Goal: Task Accomplishment & Management: Use online tool/utility

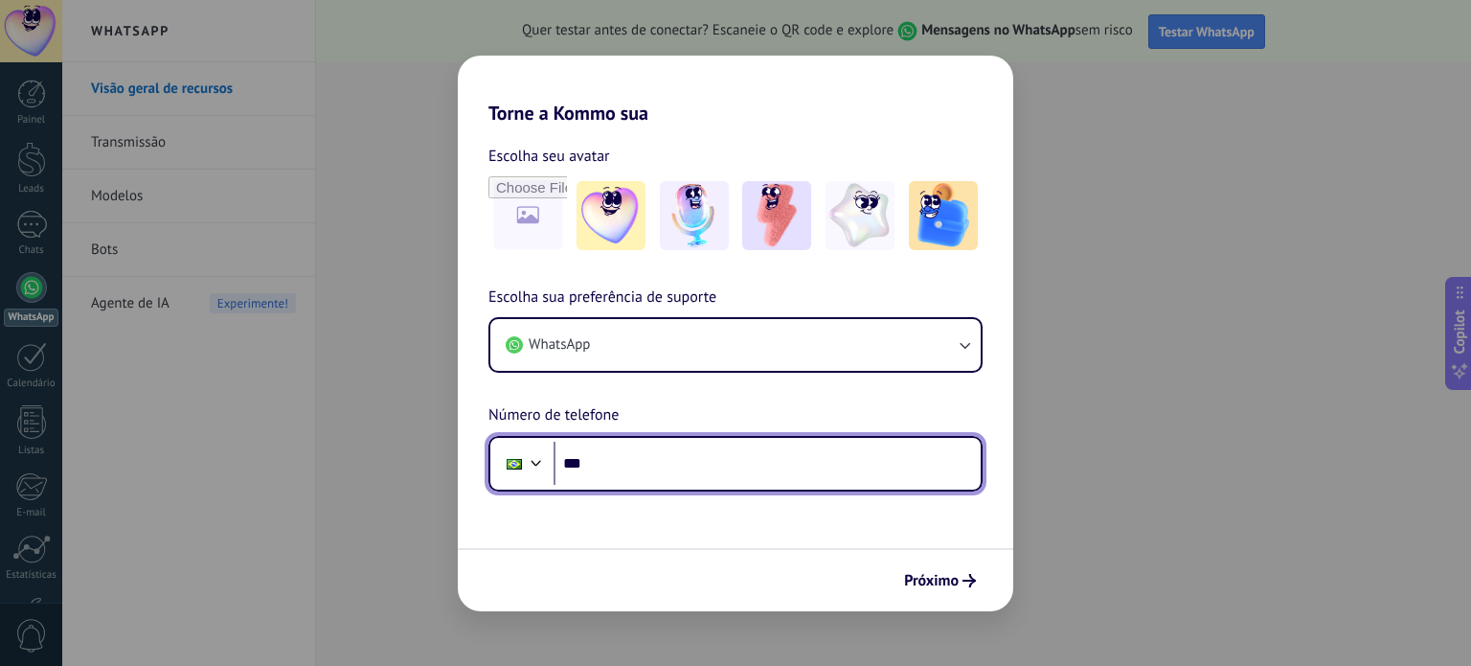
click at [629, 460] on input "***" at bounding box center [767, 464] width 427 height 44
type input "**********"
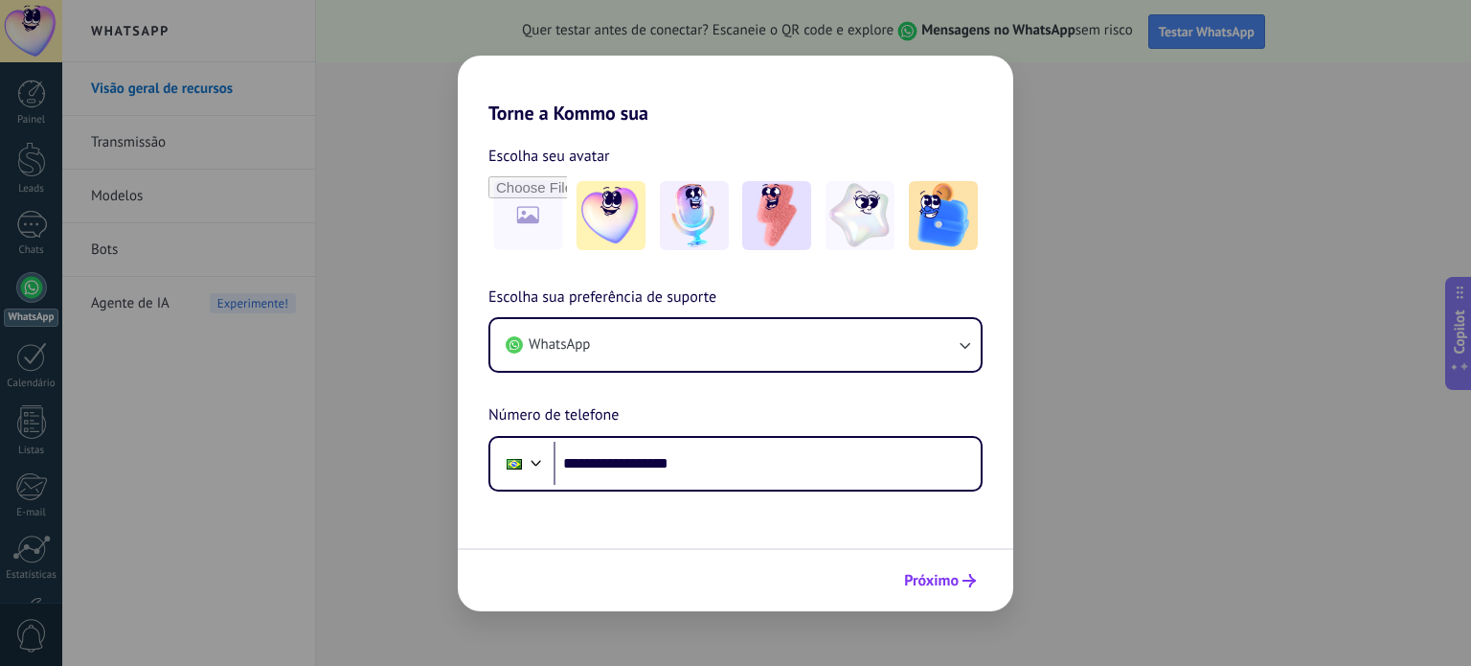
click at [922, 581] on span "Próximo" at bounding box center [931, 580] width 55 height 13
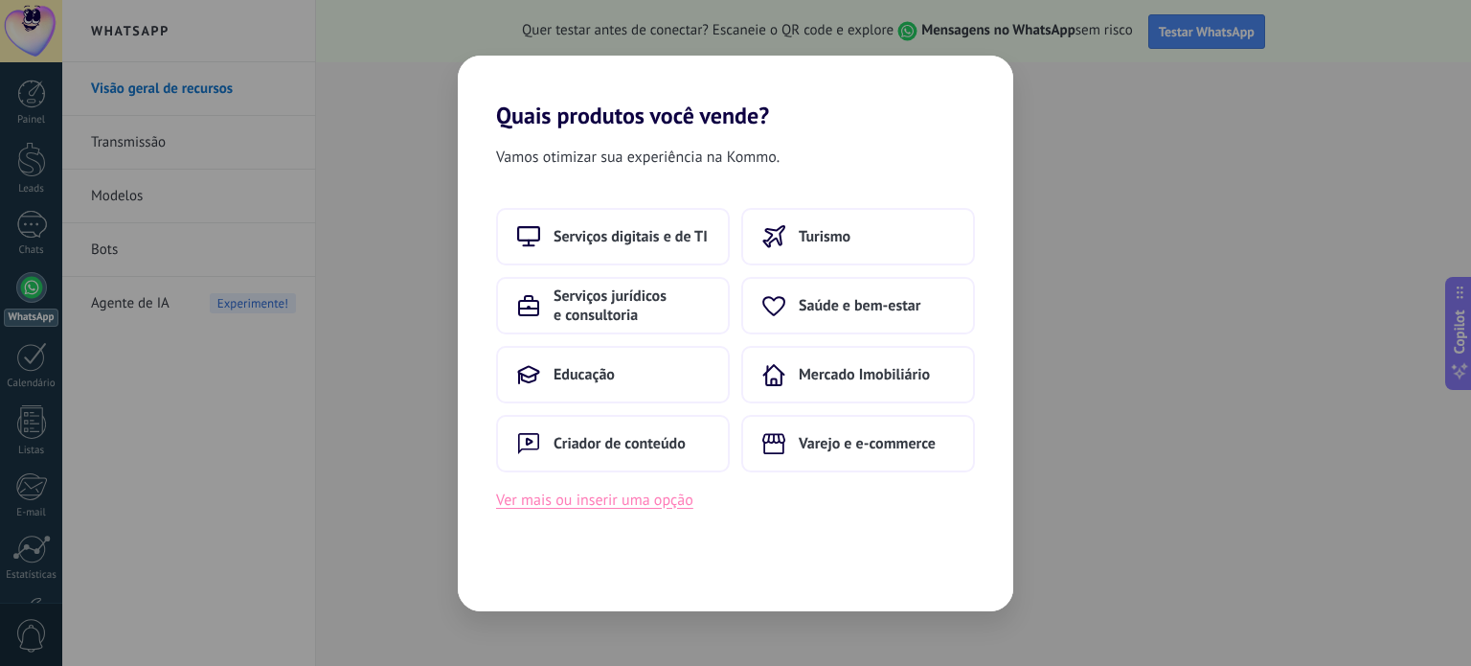
click at [611, 499] on button "Ver mais ou inserir uma opção" at bounding box center [594, 500] width 197 height 25
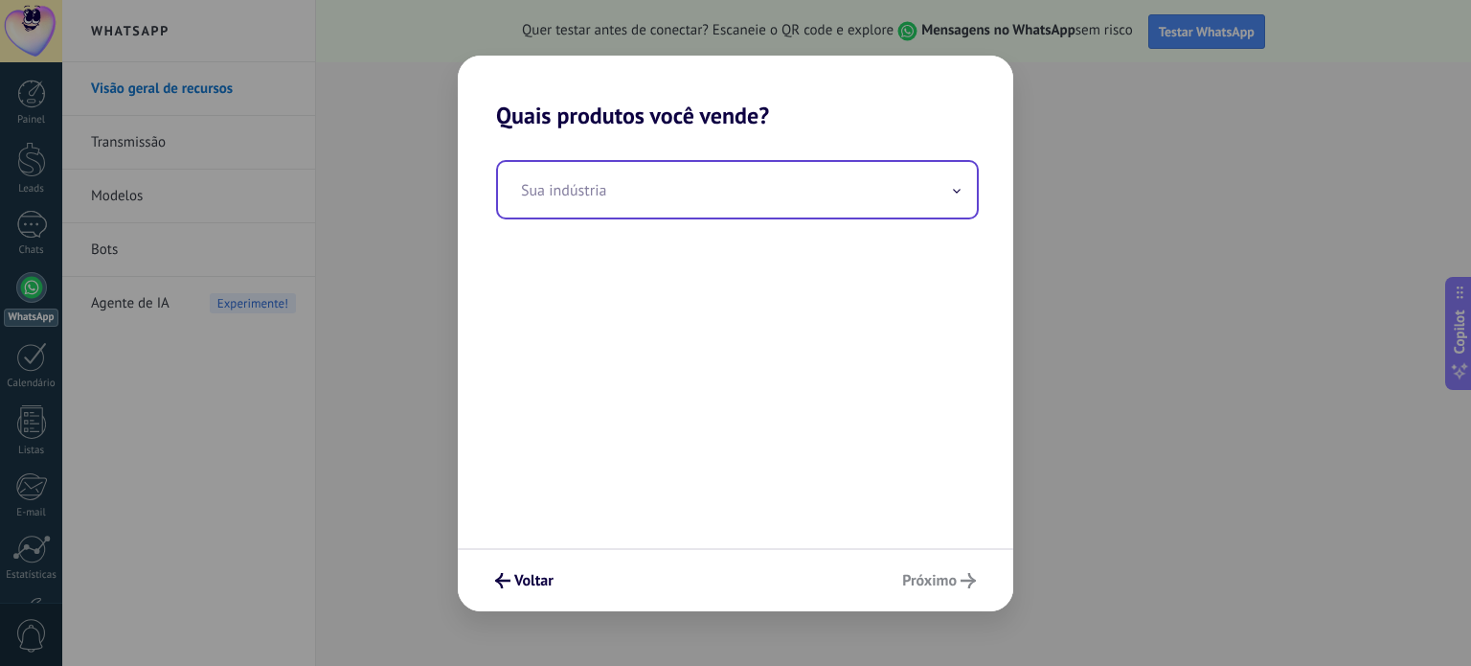
click at [708, 183] on input "text" at bounding box center [737, 190] width 479 height 56
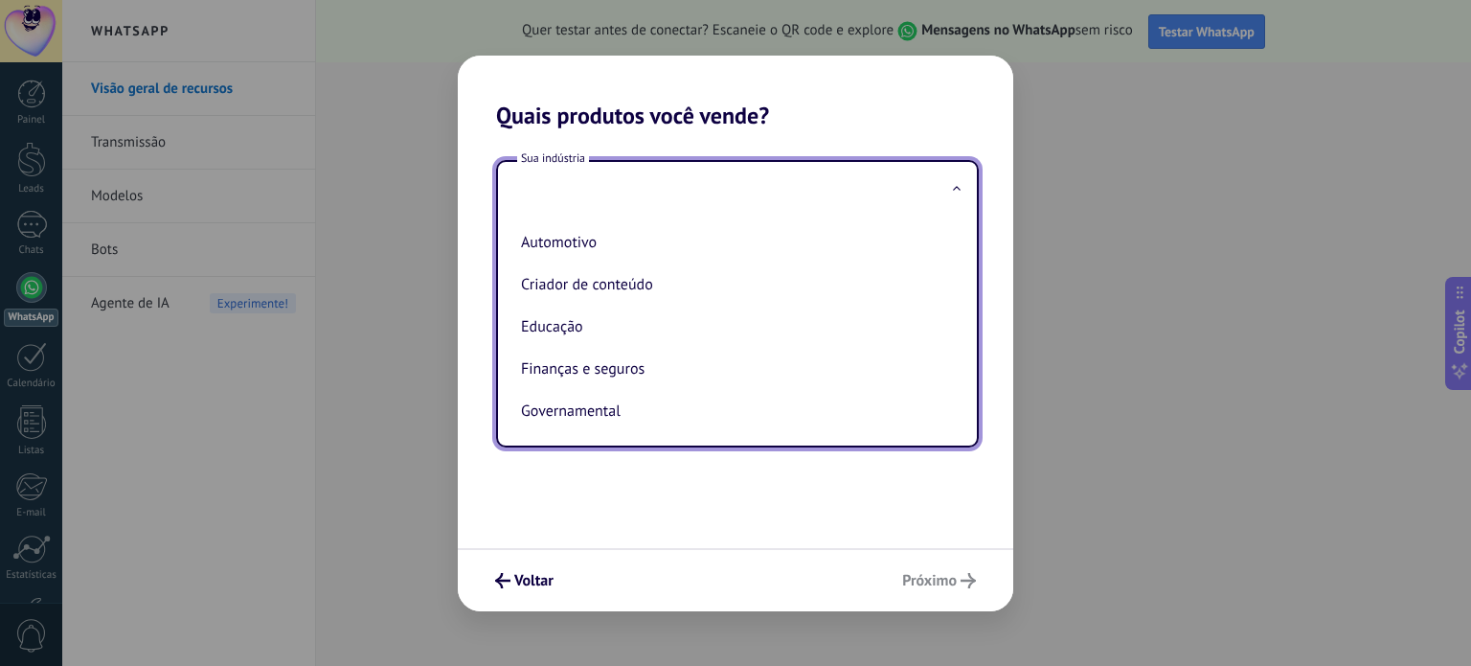
click at [823, 106] on h2 "Quais produtos você vende?" at bounding box center [736, 93] width 556 height 74
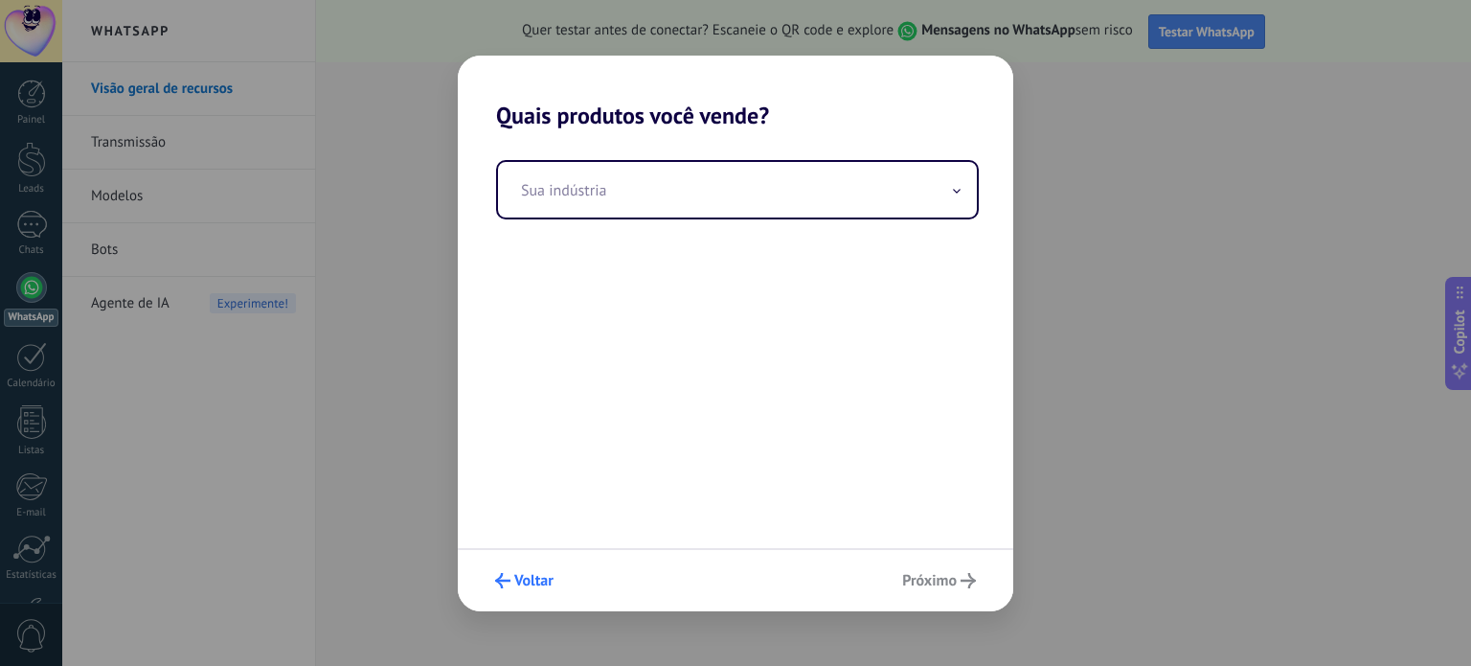
click at [529, 574] on span "Voltar" at bounding box center [533, 580] width 39 height 13
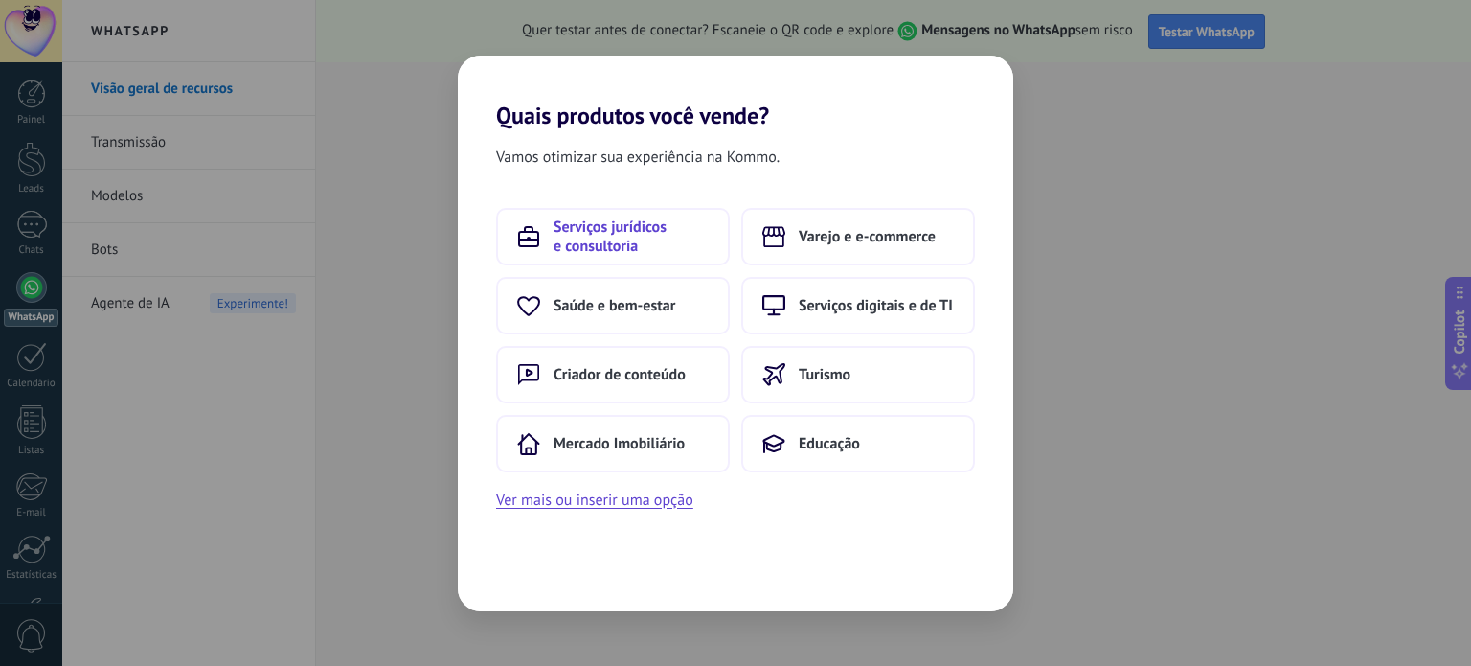
click at [694, 242] on span "Serviços jurídicos e consultoria" at bounding box center [631, 236] width 155 height 38
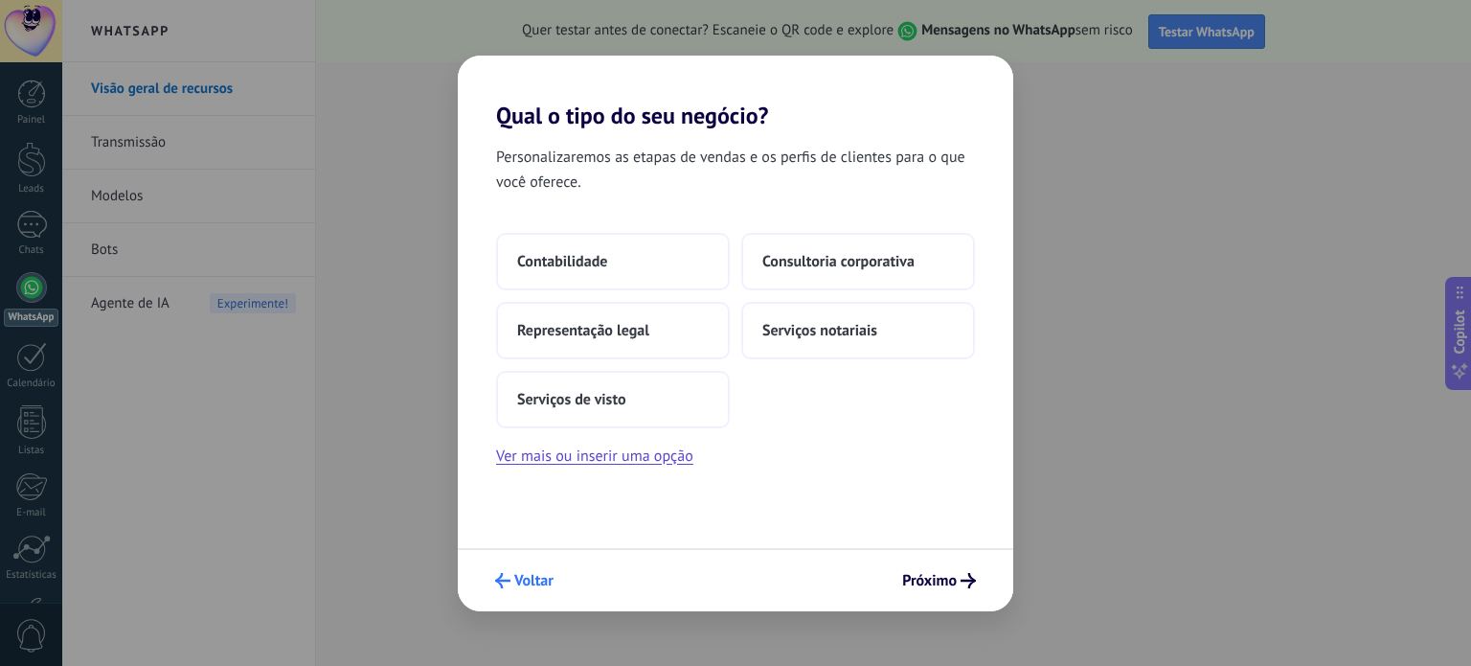
click at [518, 584] on span "Voltar" at bounding box center [533, 580] width 39 height 13
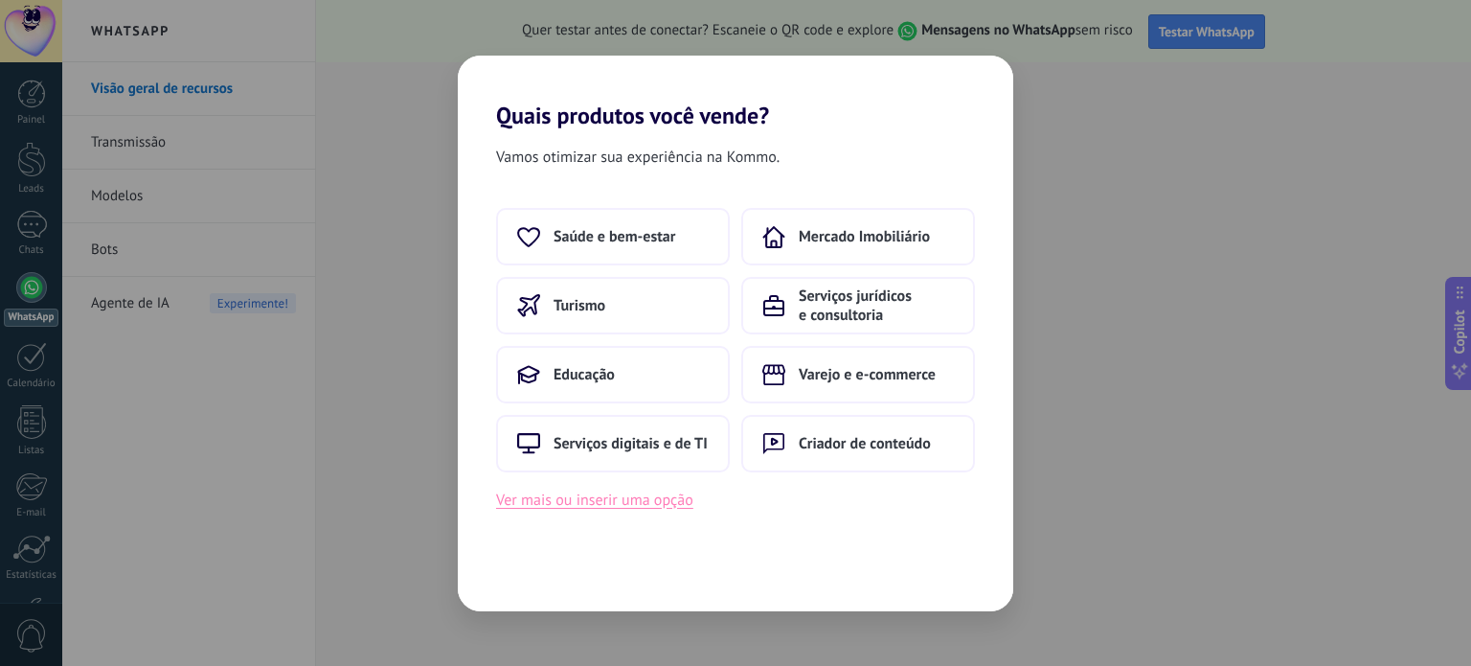
click at [613, 507] on button "Ver mais ou inserir uma opção" at bounding box center [594, 500] width 197 height 25
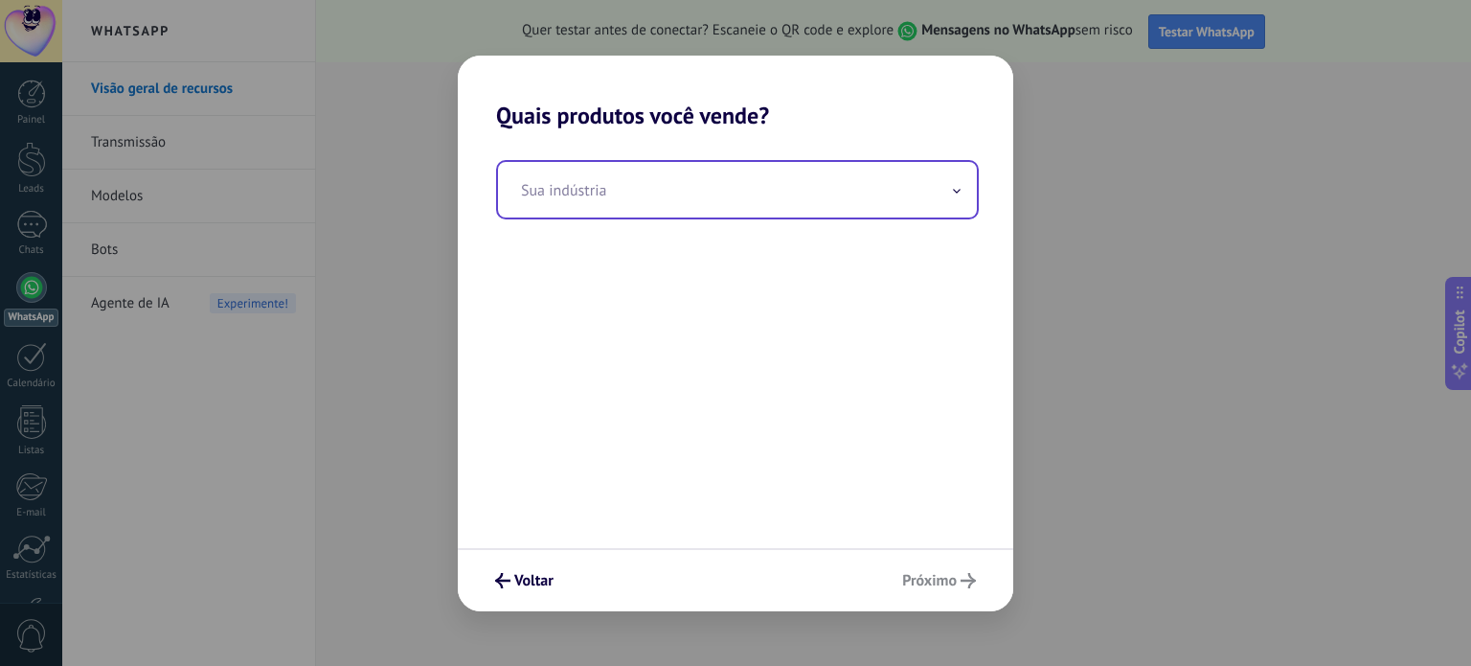
click at [711, 180] on input "text" at bounding box center [737, 190] width 479 height 56
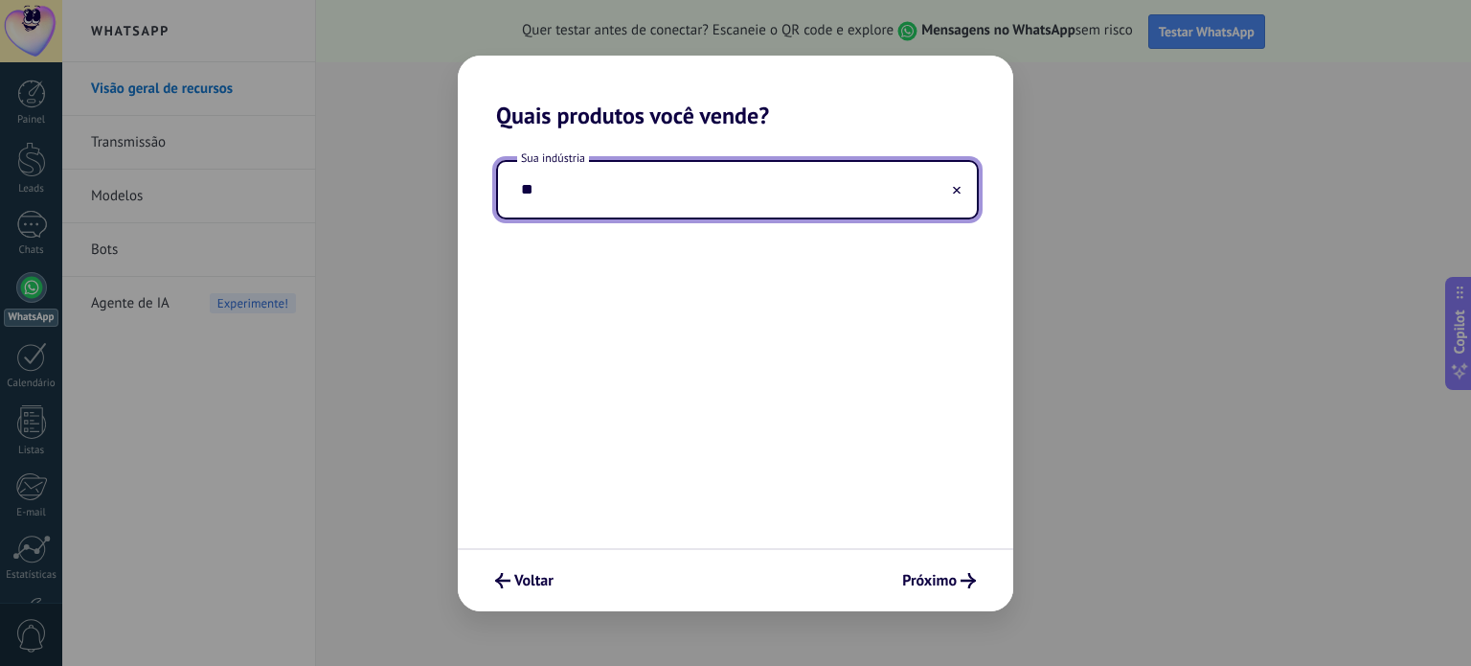
type input "*"
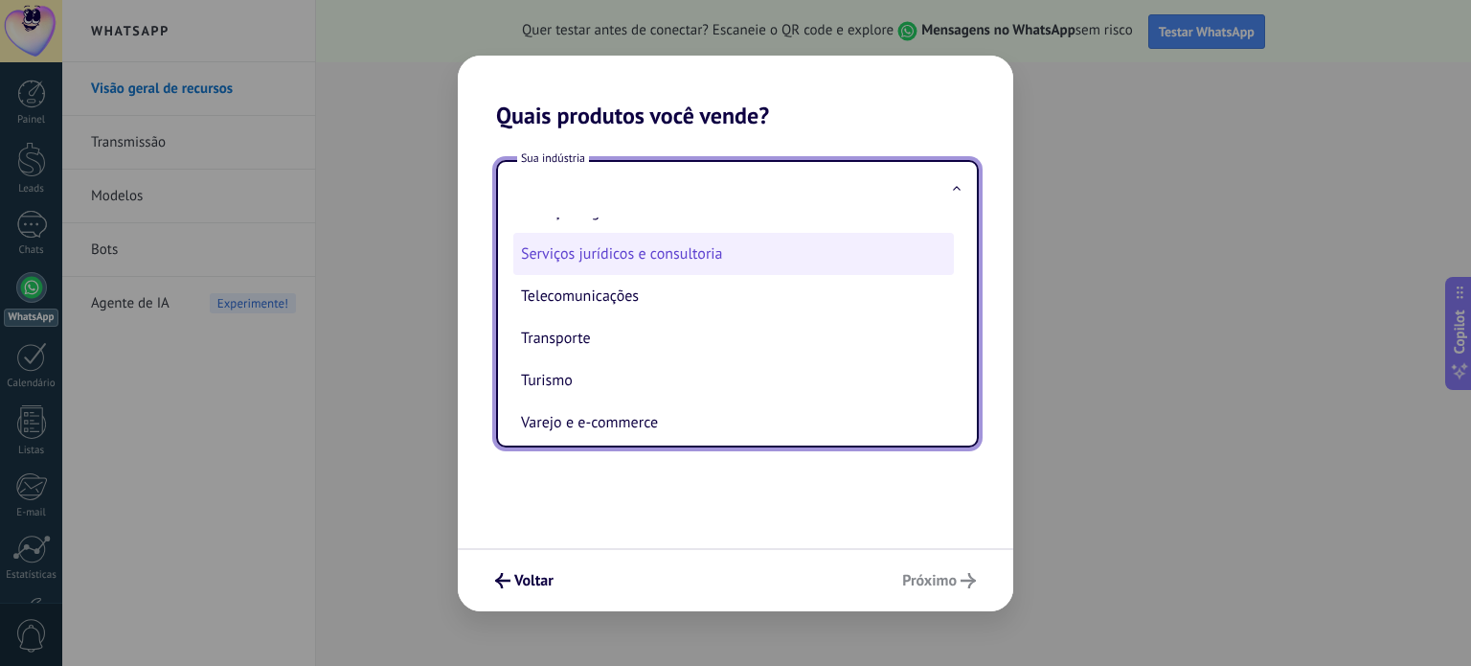
scroll to position [520, 0]
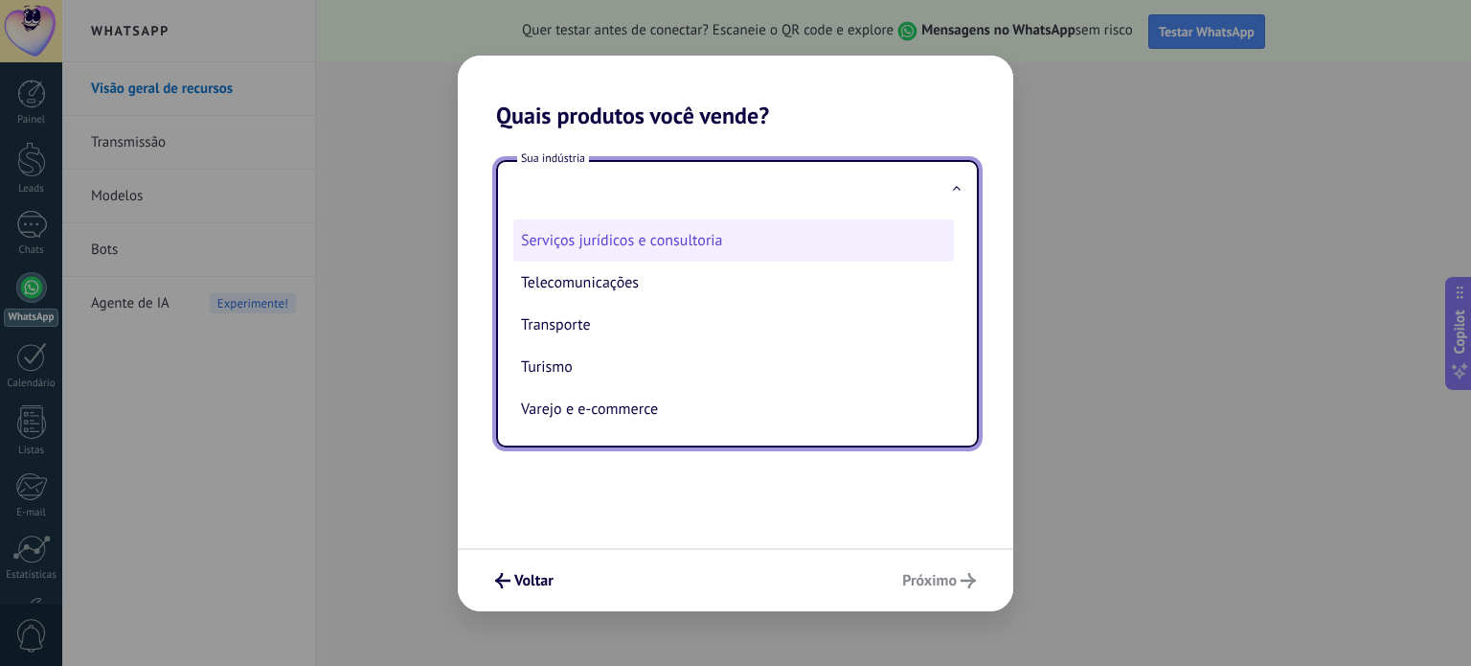
click at [770, 243] on li "Serviços jurídicos e consultoria" at bounding box center [733, 240] width 441 height 42
type input "**********"
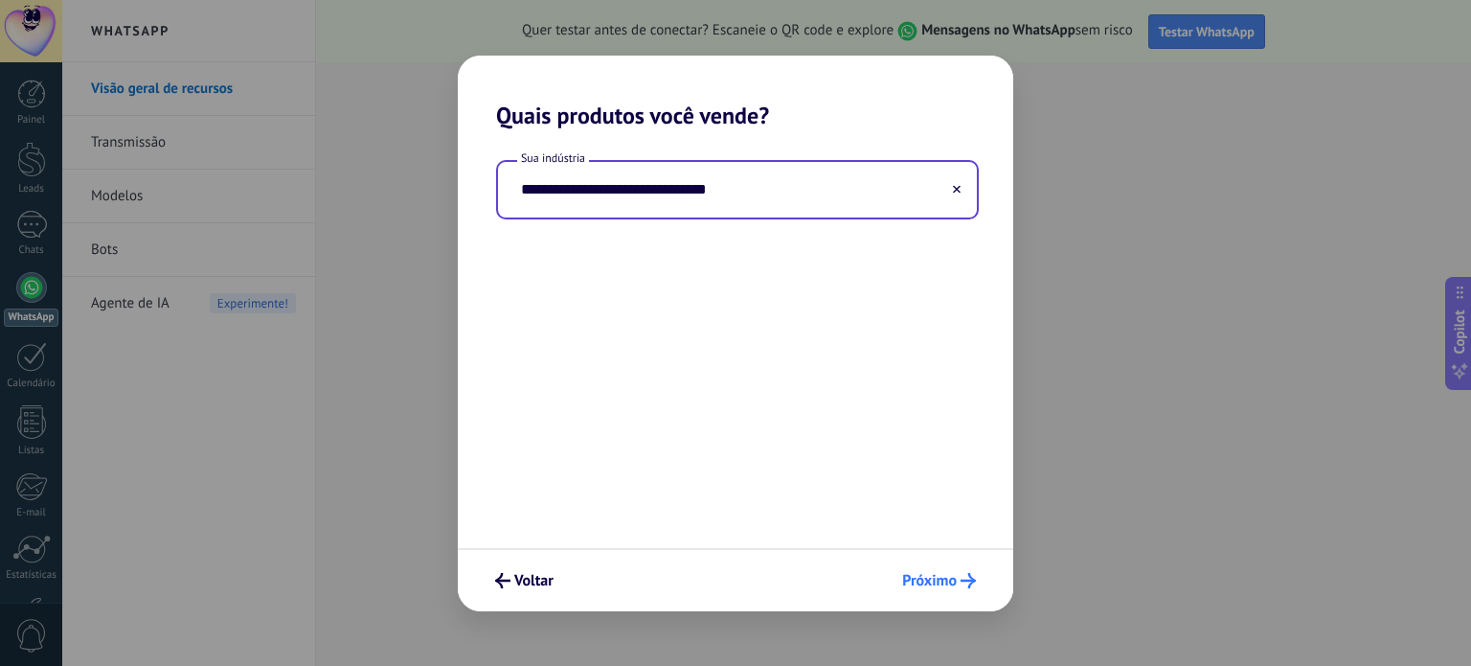
click at [958, 574] on span "Próximo" at bounding box center [939, 580] width 74 height 15
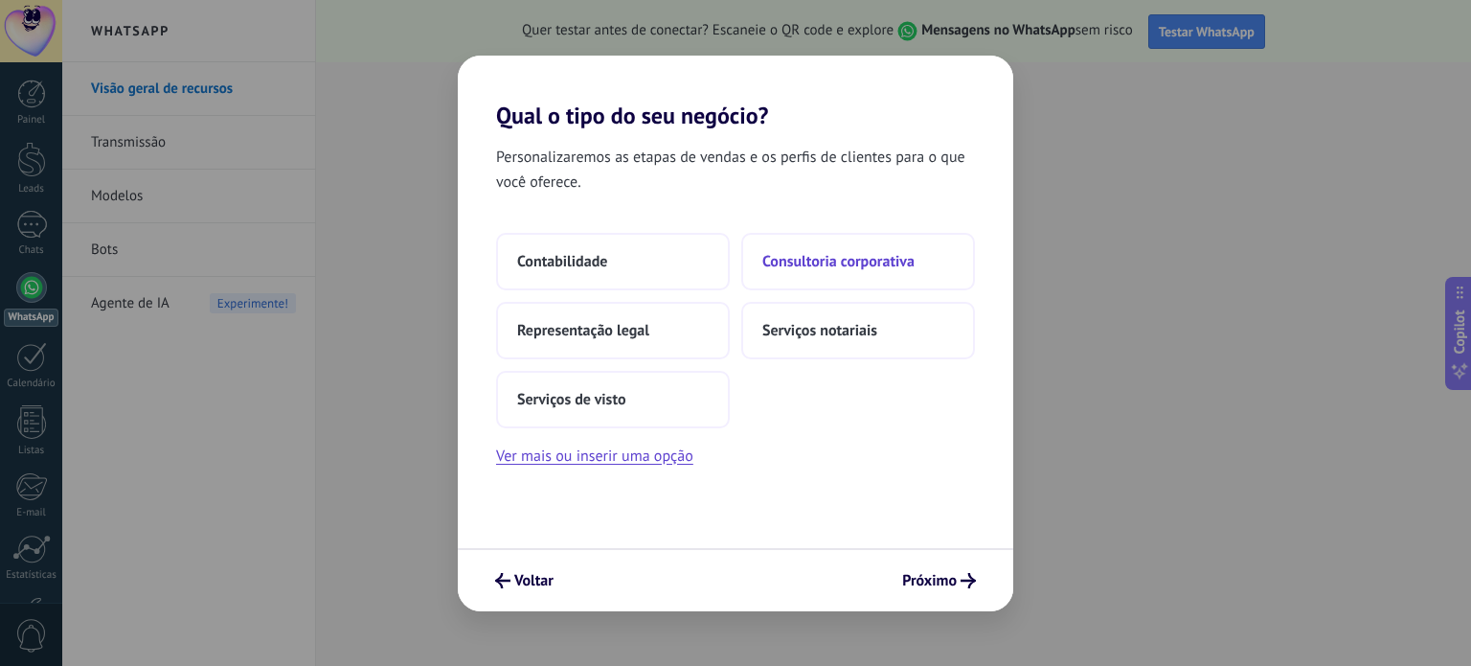
click at [856, 271] on button "Consultoria corporativa" at bounding box center [858, 261] width 234 height 57
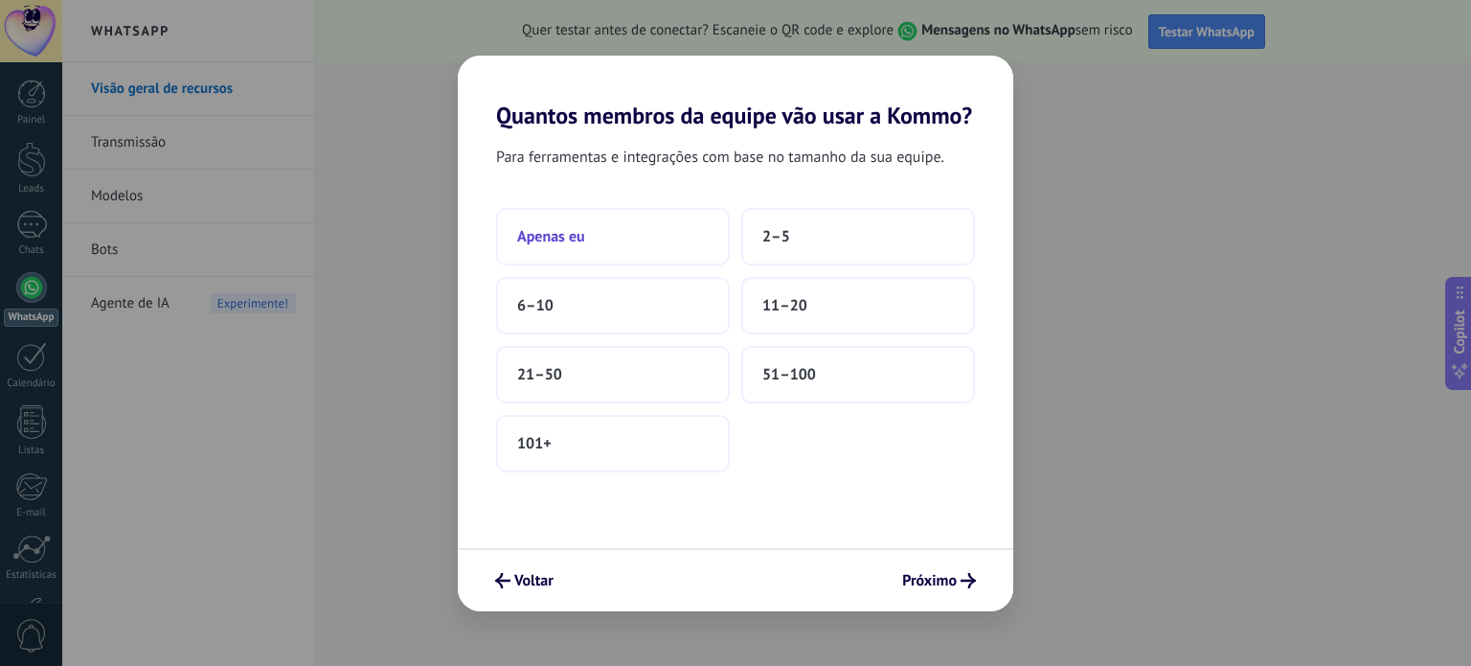
click at [609, 240] on button "Apenas eu" at bounding box center [613, 236] width 234 height 57
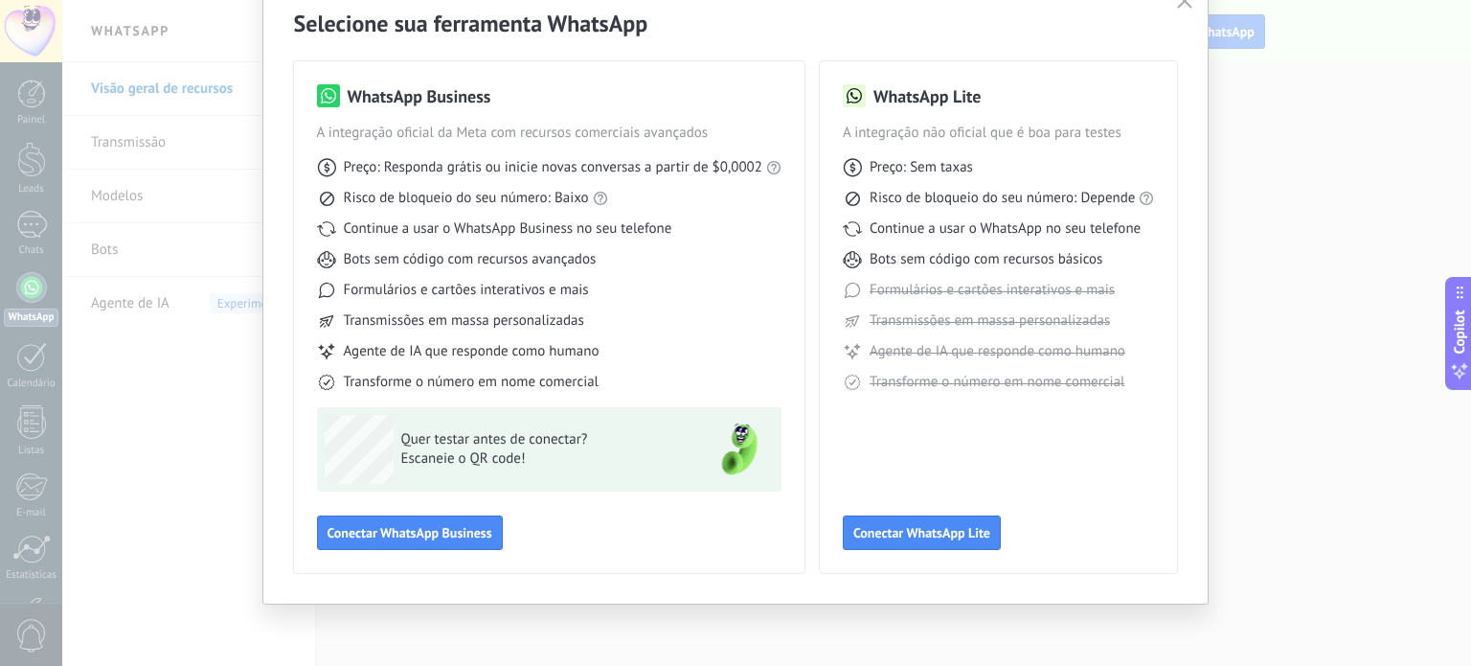
scroll to position [0, 0]
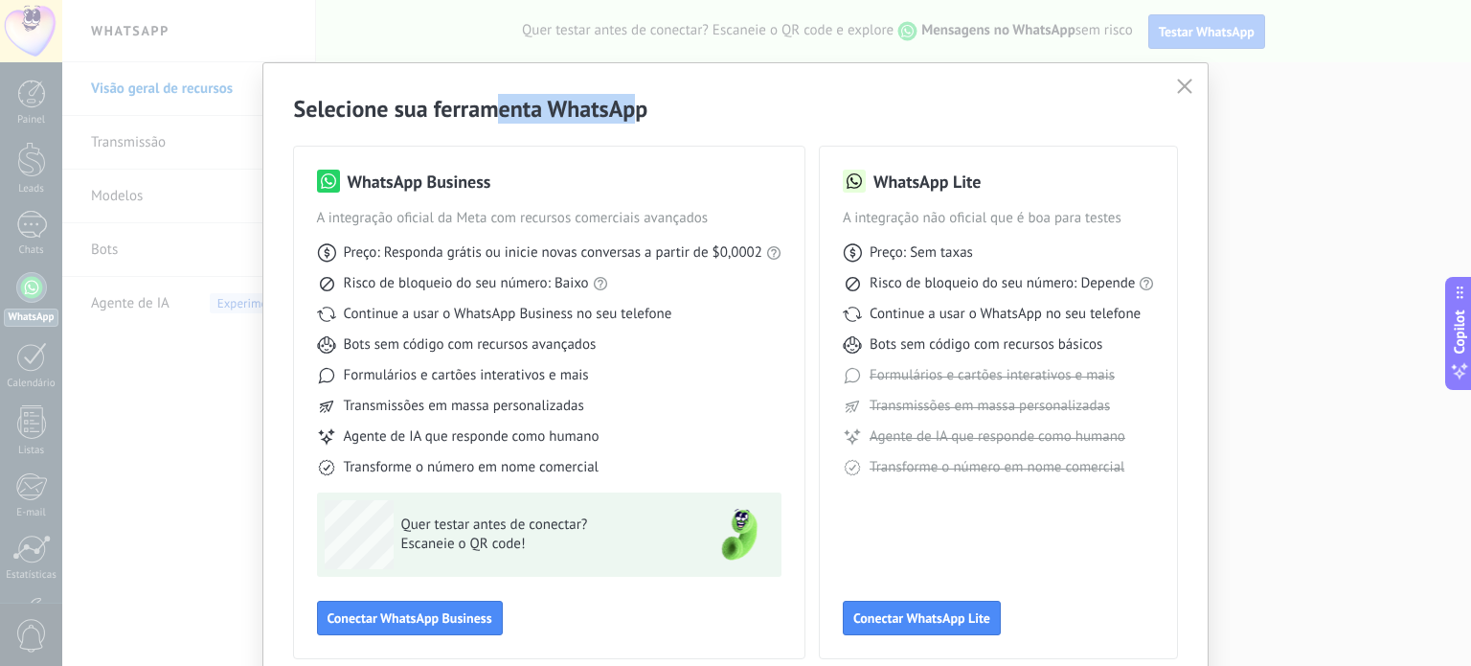
drag, startPoint x: 512, startPoint y: 110, endPoint x: 639, endPoint y: 106, distance: 127.5
click at [635, 108] on h2 "Selecione sua ferramenta WhatsApp" at bounding box center [736, 109] width 884 height 30
click at [640, 106] on h2 "Selecione sua ferramenta WhatsApp" at bounding box center [736, 109] width 884 height 30
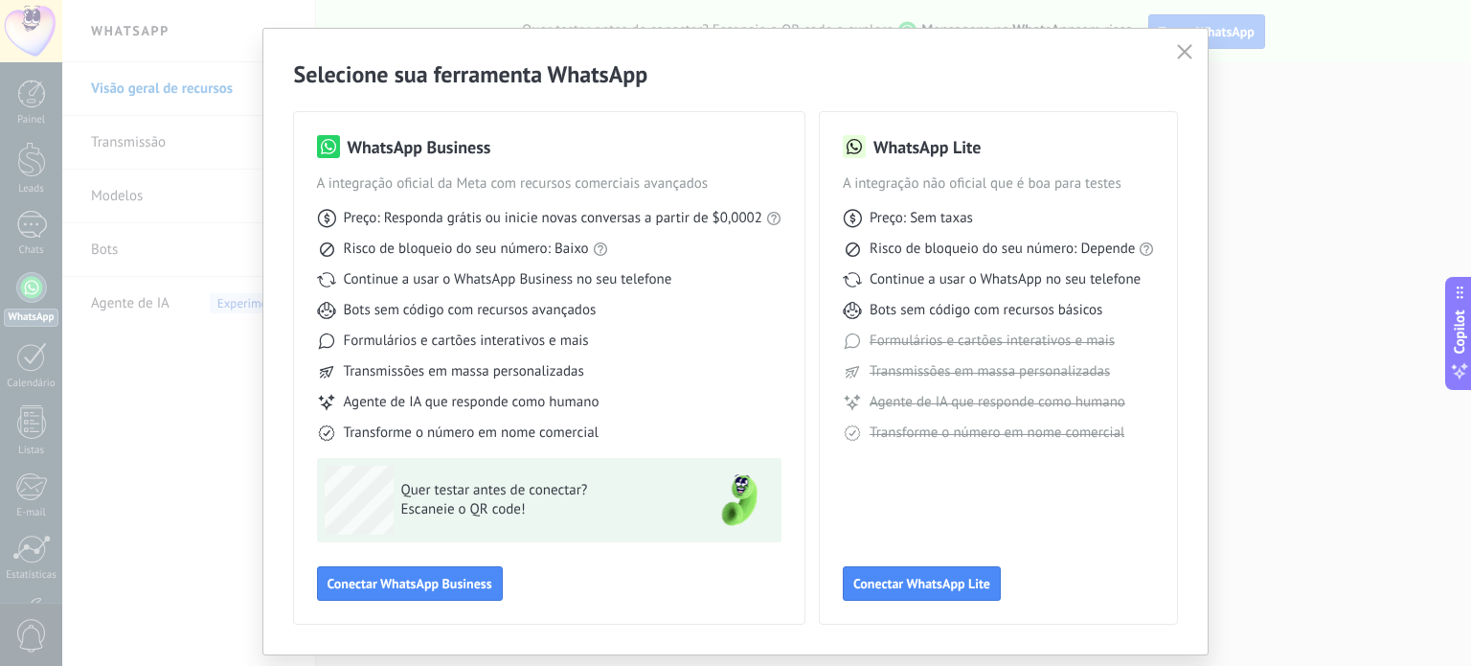
scroll to position [85, 0]
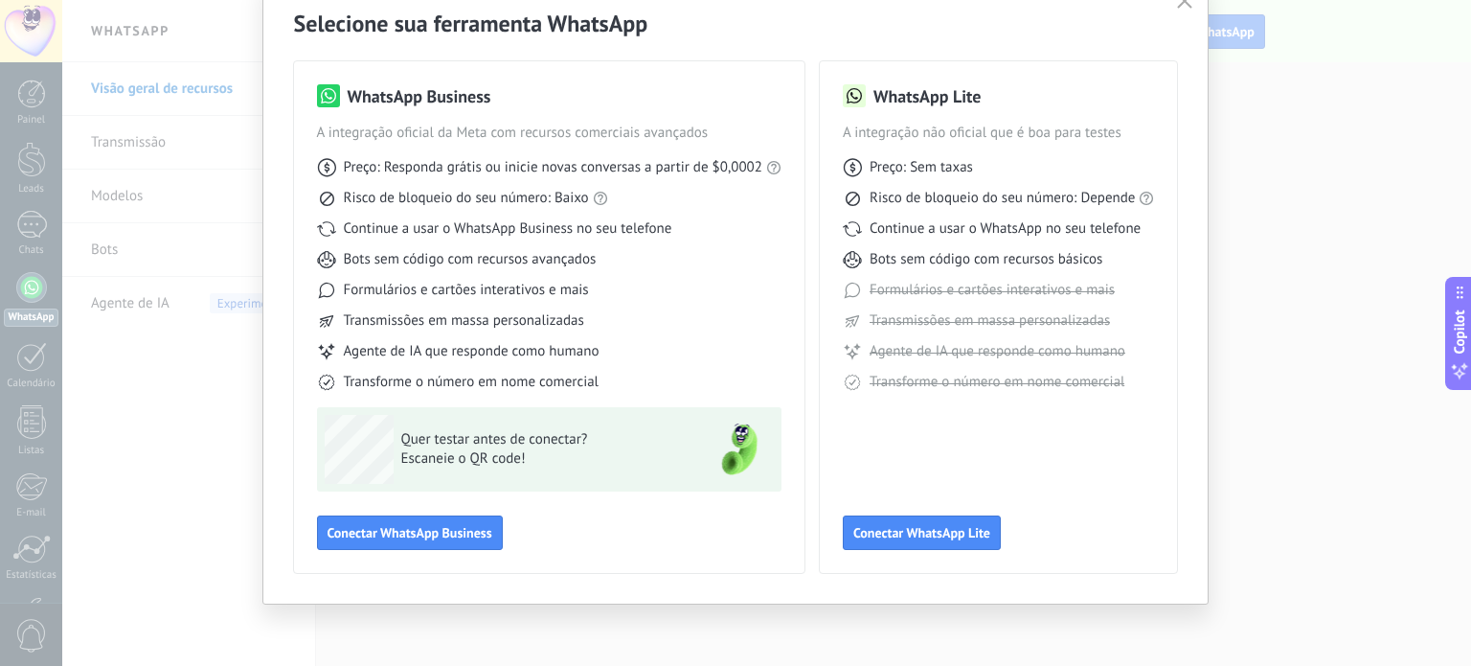
click at [897, 456] on div "WhatsApp Lite A integração não oficial que é boa para testes Preço: Sem taxas R…" at bounding box center [999, 317] width 312 height 466
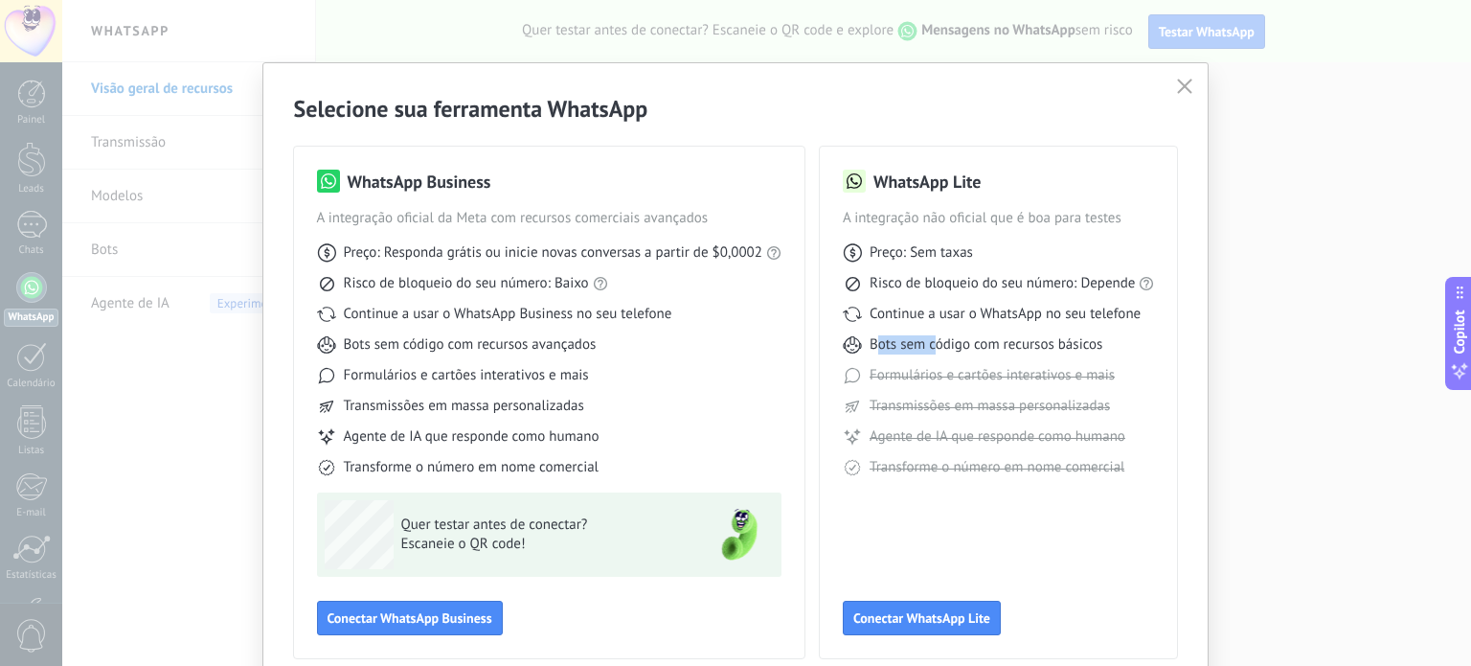
drag, startPoint x: 877, startPoint y: 349, endPoint x: 966, endPoint y: 348, distance: 88.1
click at [965, 348] on span "Bots sem código com recursos básicos" at bounding box center [986, 344] width 233 height 19
click at [968, 348] on span "Bots sem código com recursos básicos" at bounding box center [986, 344] width 233 height 19
click at [547, 349] on span "Bots sem código com recursos avançados" at bounding box center [470, 344] width 253 height 19
click at [548, 349] on span "Bots sem código com recursos avançados" at bounding box center [470, 344] width 253 height 19
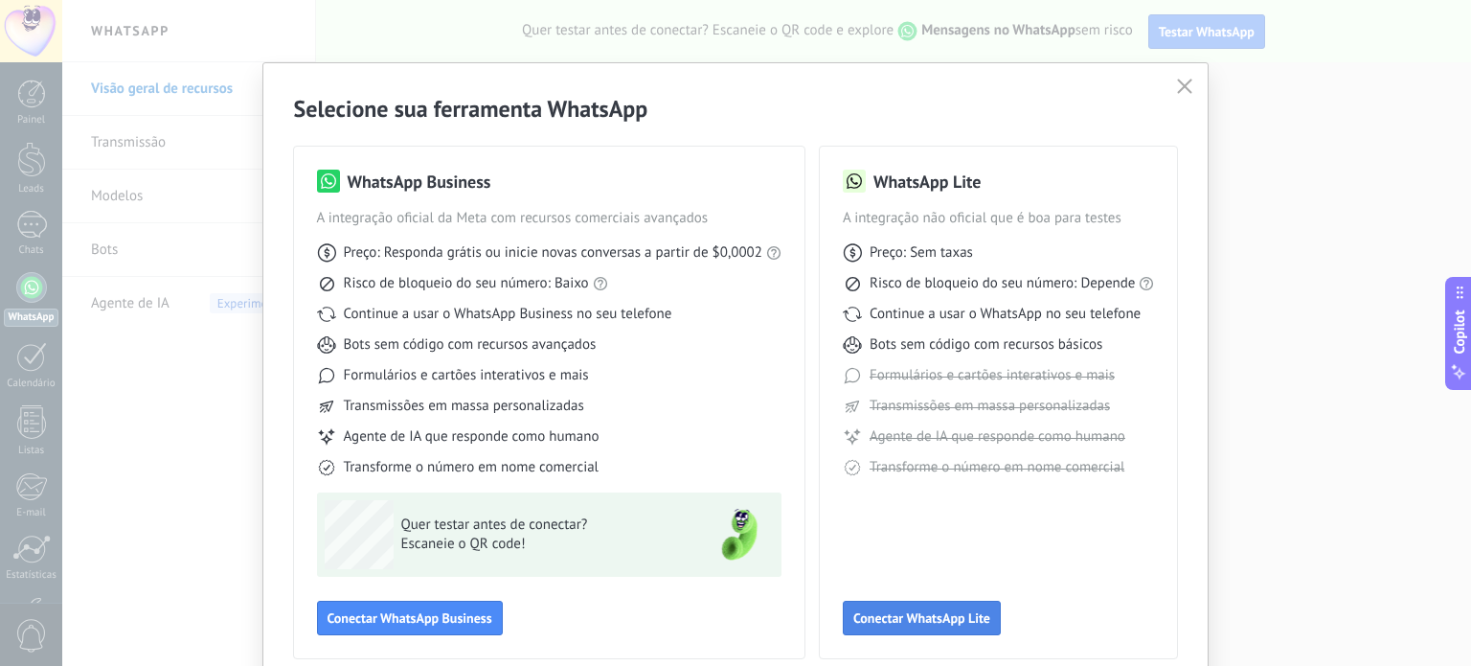
click at [904, 621] on span "Conectar WhatsApp Lite" at bounding box center [922, 617] width 137 height 13
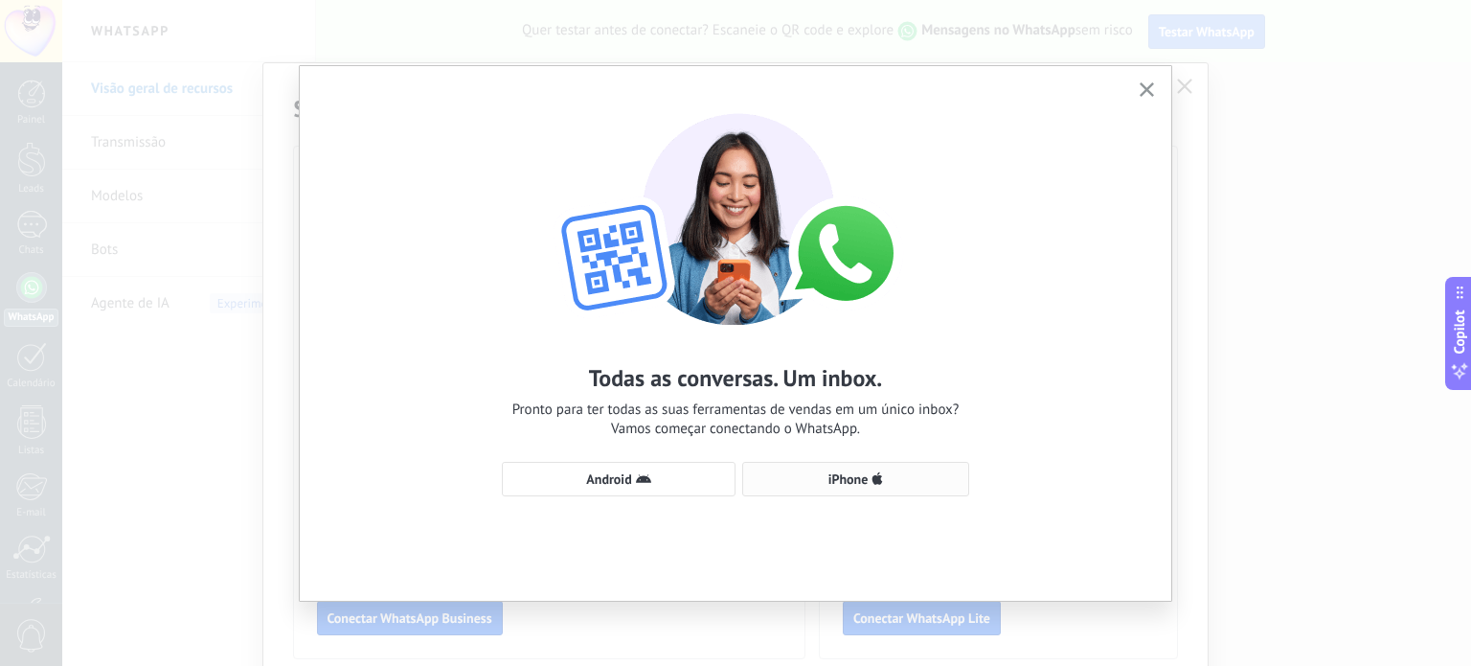
click at [847, 482] on span "iPhone" at bounding box center [849, 478] width 40 height 13
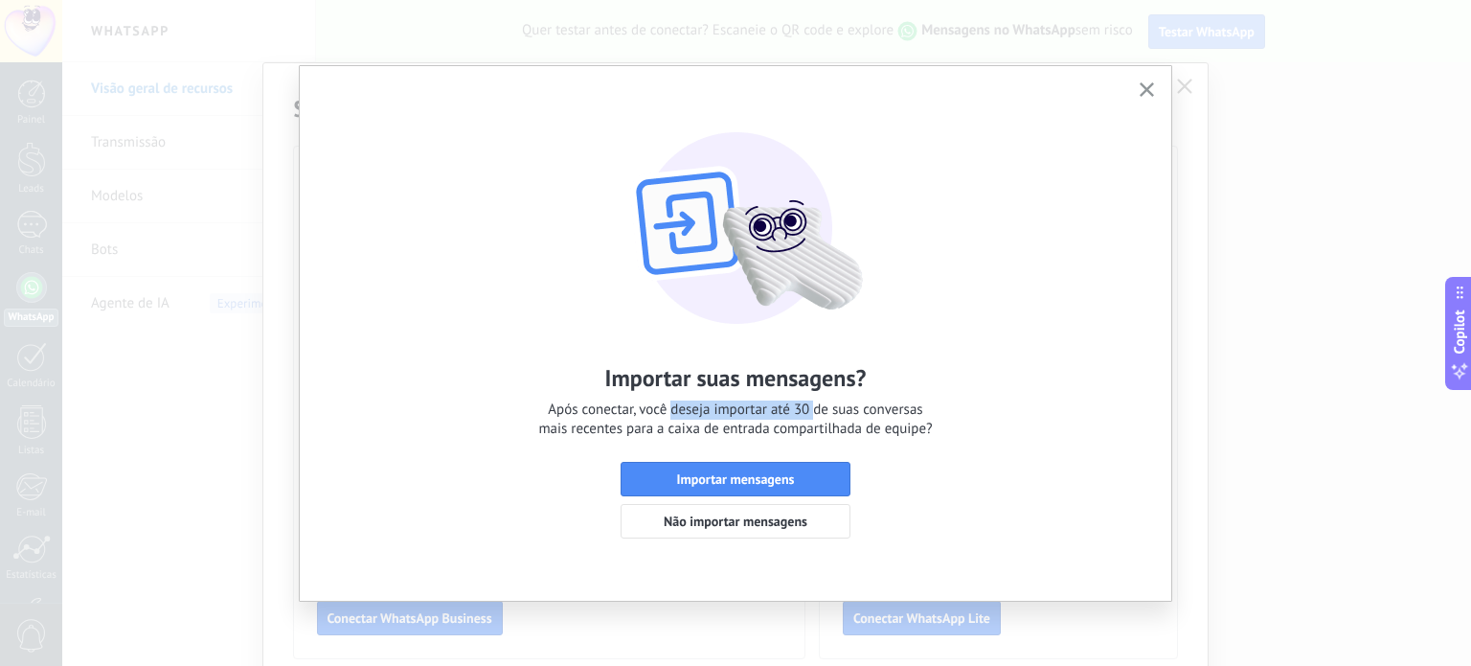
drag, startPoint x: 746, startPoint y: 411, endPoint x: 820, endPoint y: 414, distance: 73.8
click at [820, 414] on span "Após conectar, você deseja importar até 30 de suas conversas mais recentes para…" at bounding box center [735, 419] width 394 height 38
click at [835, 414] on span "Após conectar, você deseja importar até 30 de suas conversas mais recentes para…" at bounding box center [735, 419] width 394 height 38
click at [747, 486] on span "Importar mensagens" at bounding box center [736, 478] width 118 height 13
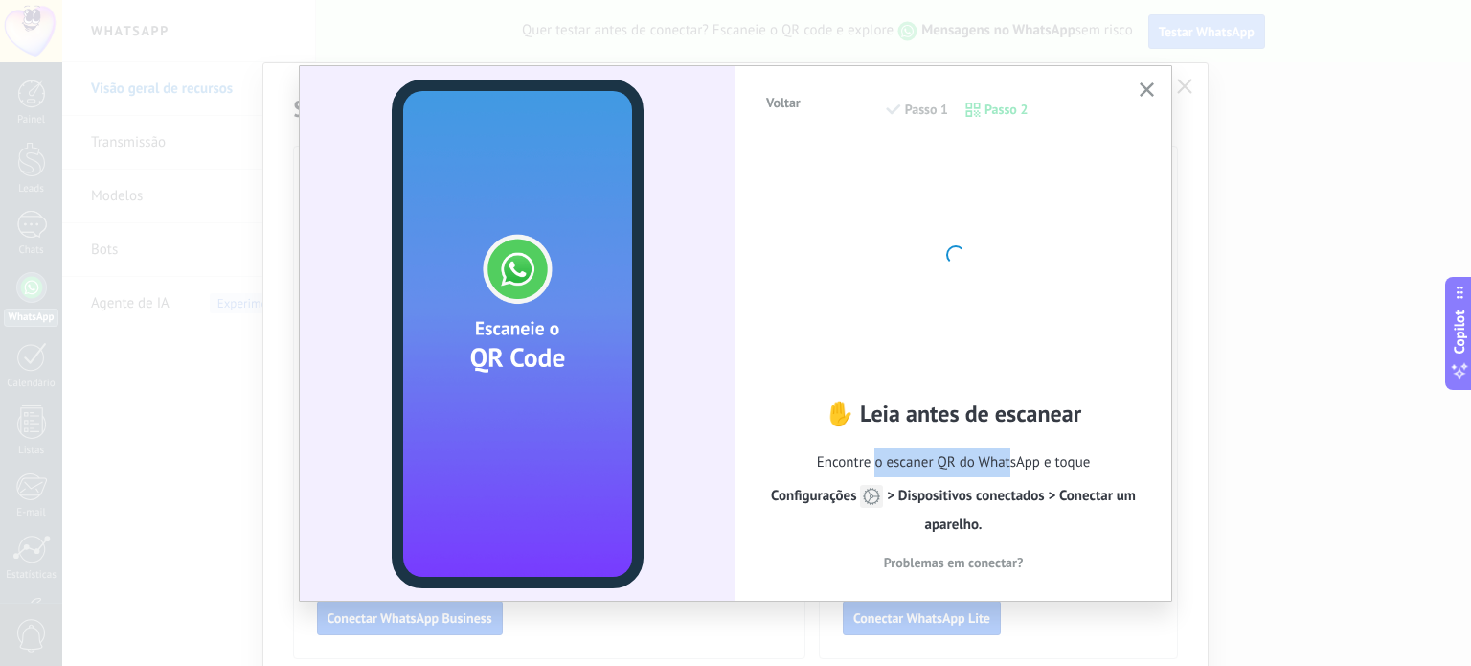
drag, startPoint x: 941, startPoint y: 452, endPoint x: 1014, endPoint y: 445, distance: 73.1
click at [1013, 445] on div "✋ Leia antes de escanear Encontre o escaner QR do WhatsApp e toque Configuraçõe…" at bounding box center [953, 488] width 378 height 178
click at [1014, 445] on div "✋ Leia antes de escanear Encontre o escaner QR do WhatsApp e toque Configuraçõe…" at bounding box center [953, 488] width 378 height 178
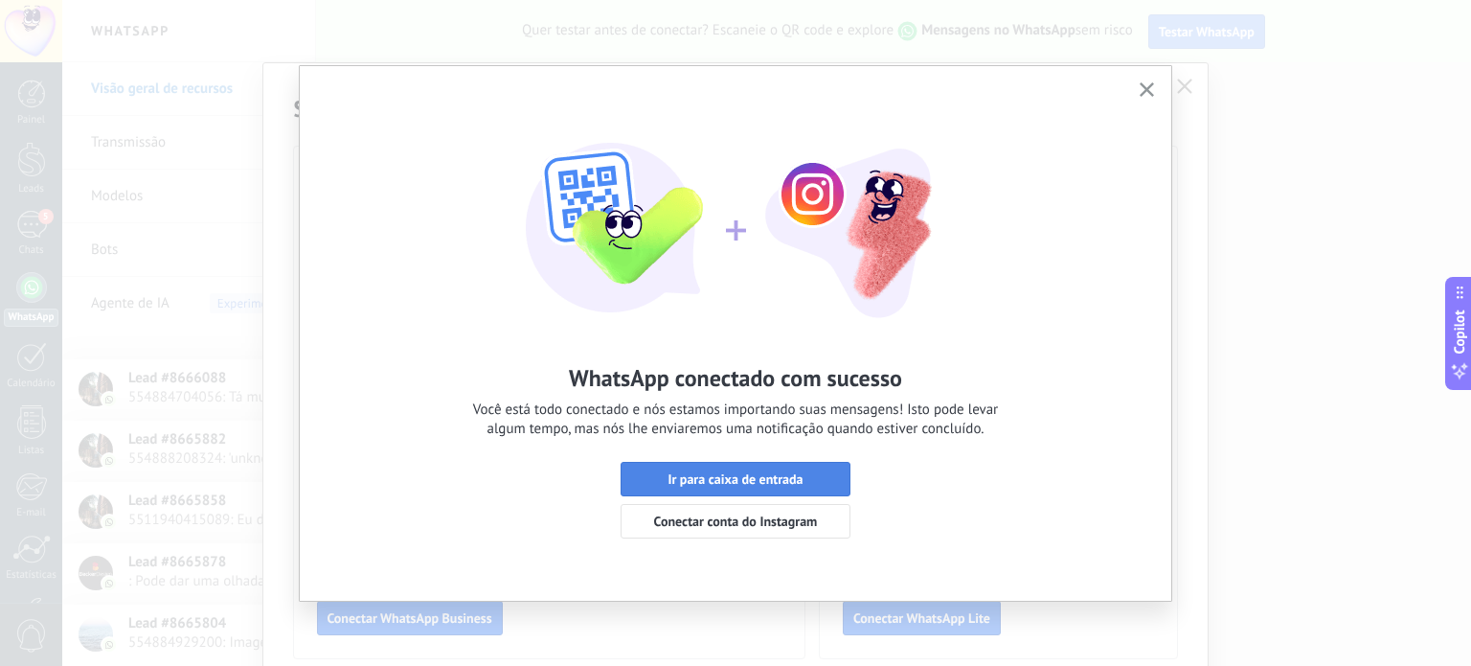
click at [763, 484] on span "Ir para caixa de entrada" at bounding box center [735, 478] width 135 height 13
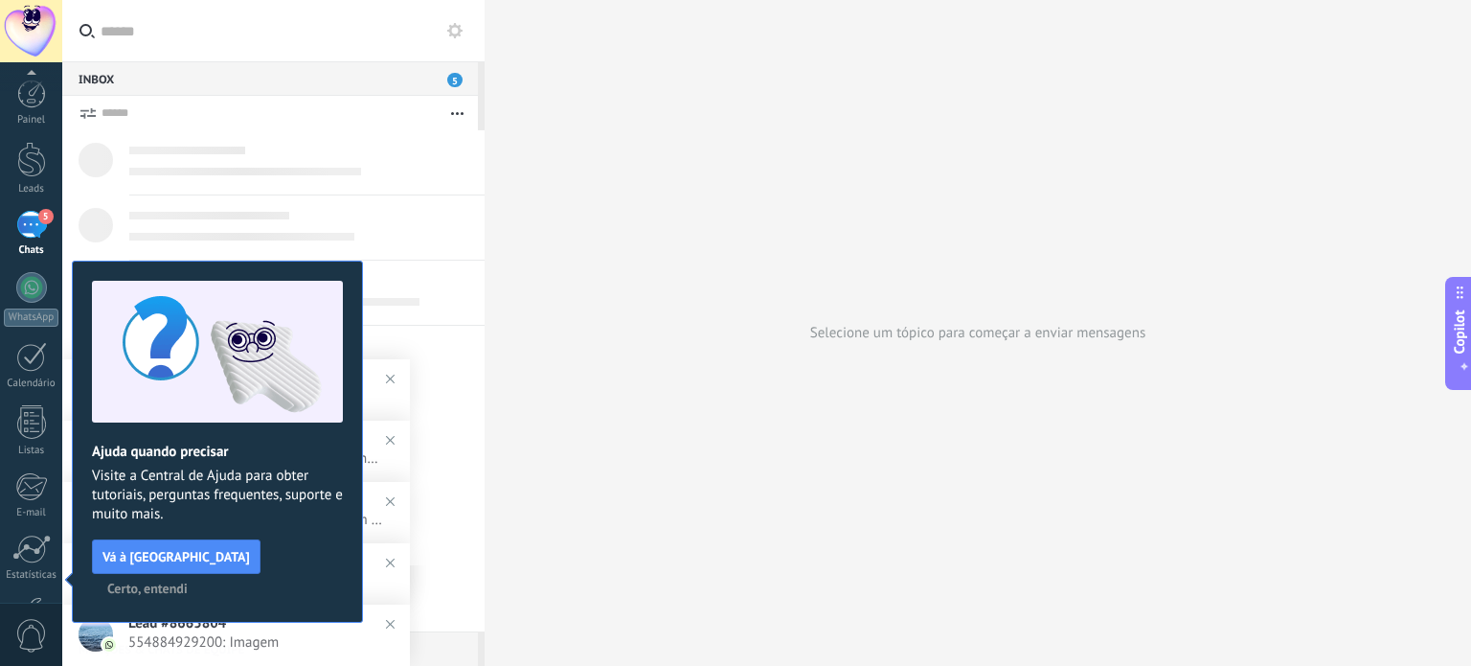
scroll to position [130, 0]
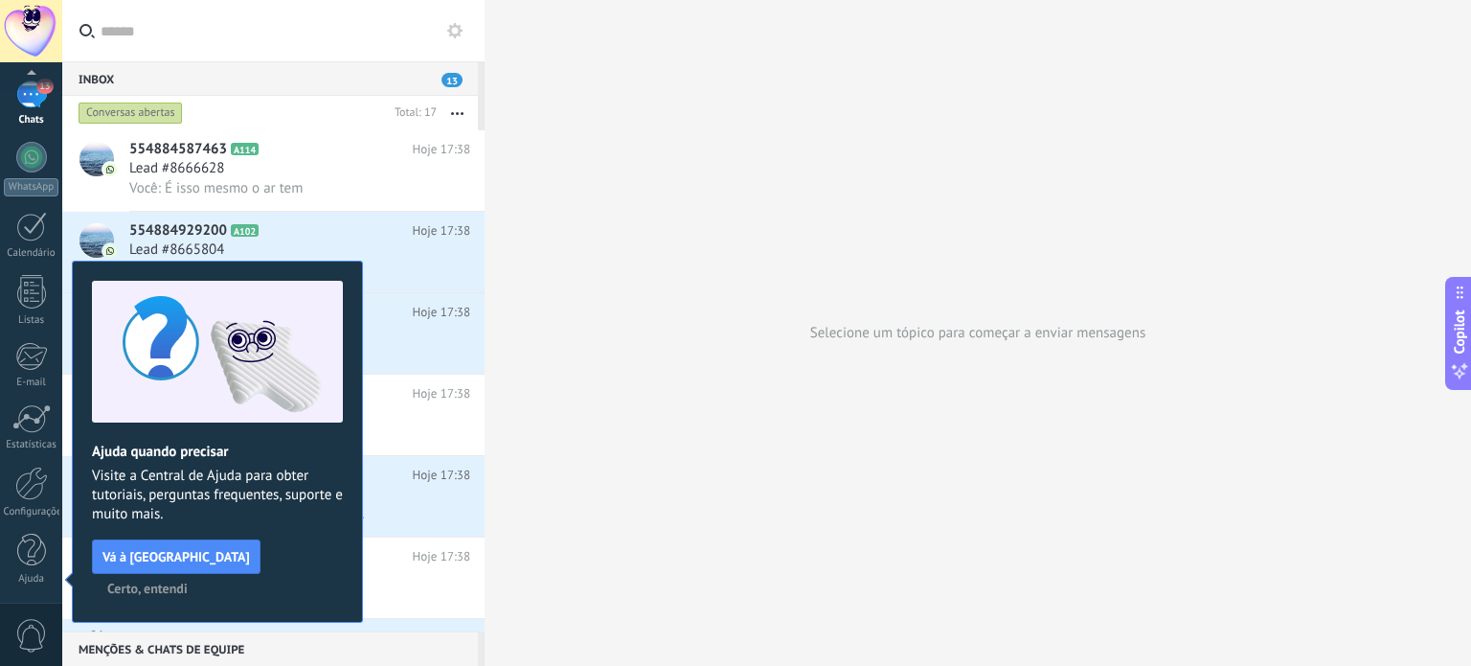
click at [188, 581] on span "Certo, entendi" at bounding box center [147, 587] width 80 height 13
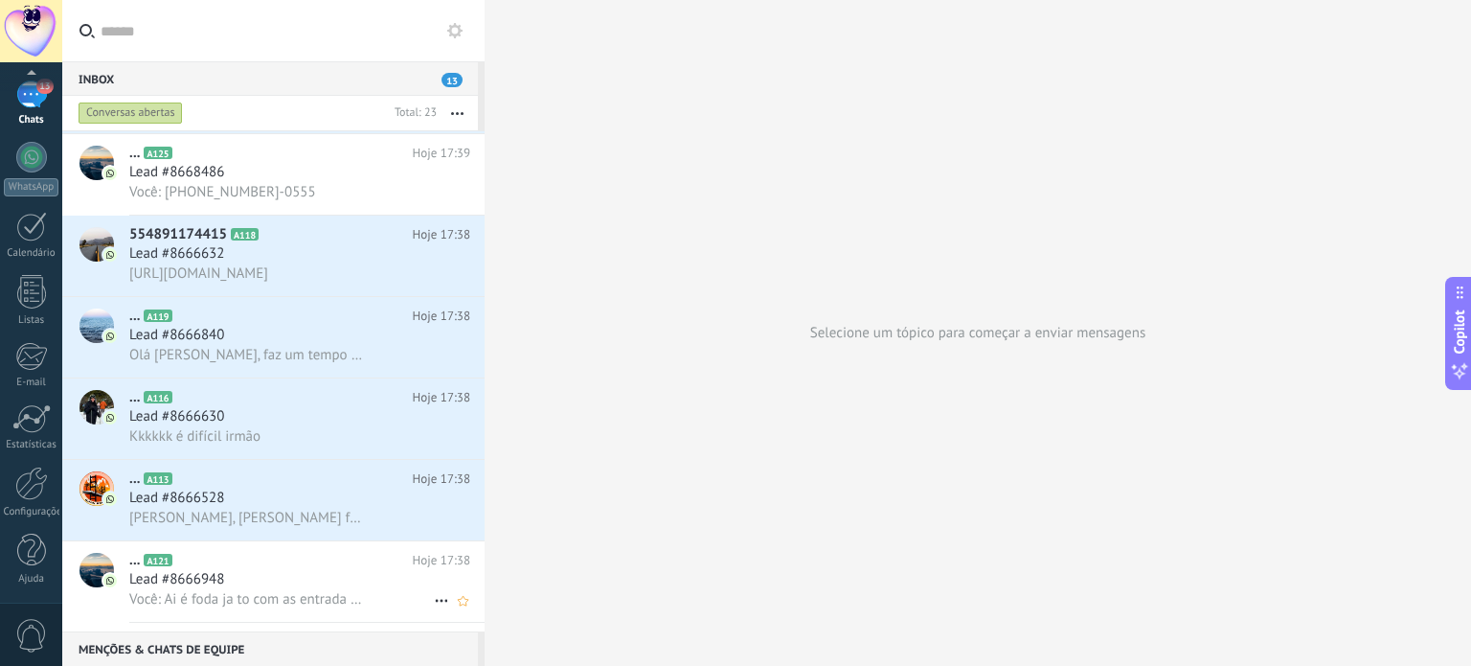
scroll to position [1317, 0]
